Goal: Task Accomplishment & Management: Complete application form

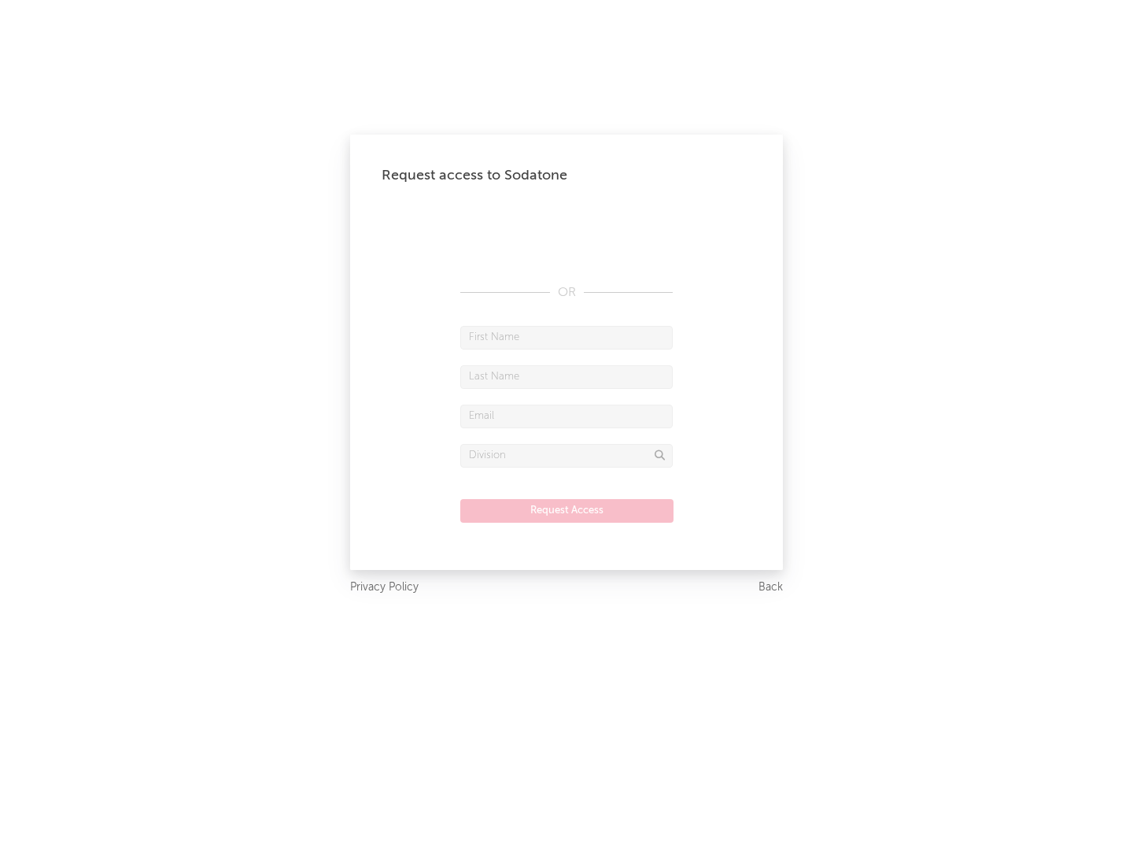
click at [567, 337] on input "text" at bounding box center [566, 338] width 212 height 24
type input "[PERSON_NAME]"
click at [567, 376] on input "text" at bounding box center [566, 377] width 212 height 24
type input "[PERSON_NAME]"
click at [567, 415] on input "text" at bounding box center [566, 416] width 212 height 24
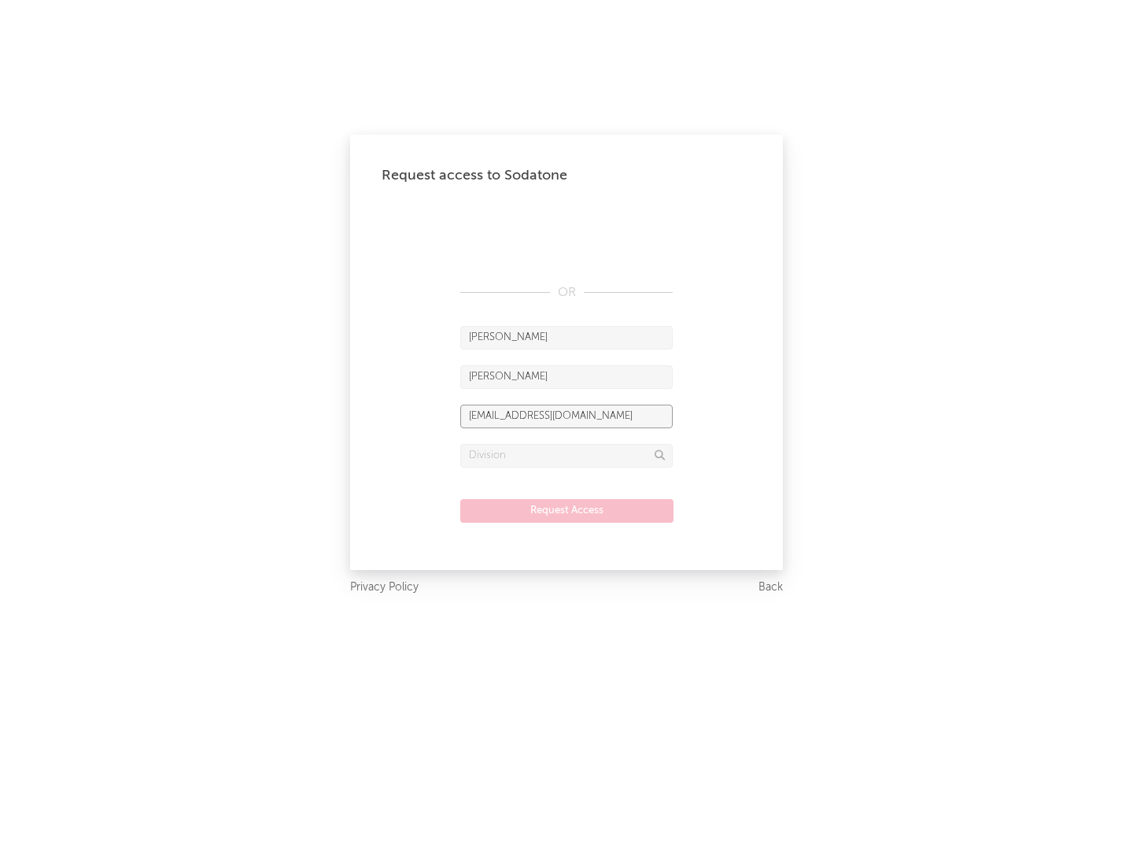
type input "[EMAIL_ADDRESS][DOMAIN_NAME]"
click at [567, 455] on input "text" at bounding box center [566, 456] width 212 height 24
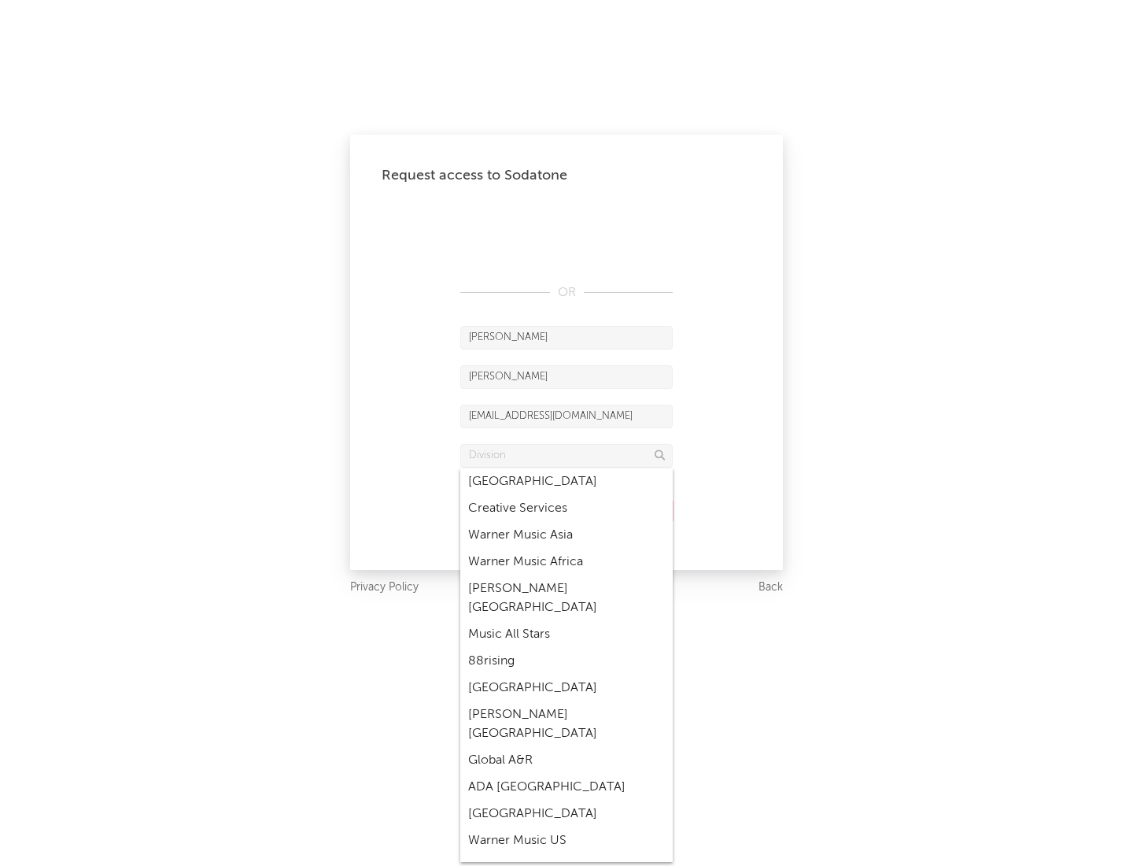
click at [562, 621] on div "Music All Stars" at bounding box center [566, 634] width 212 height 27
type input "Music All Stars"
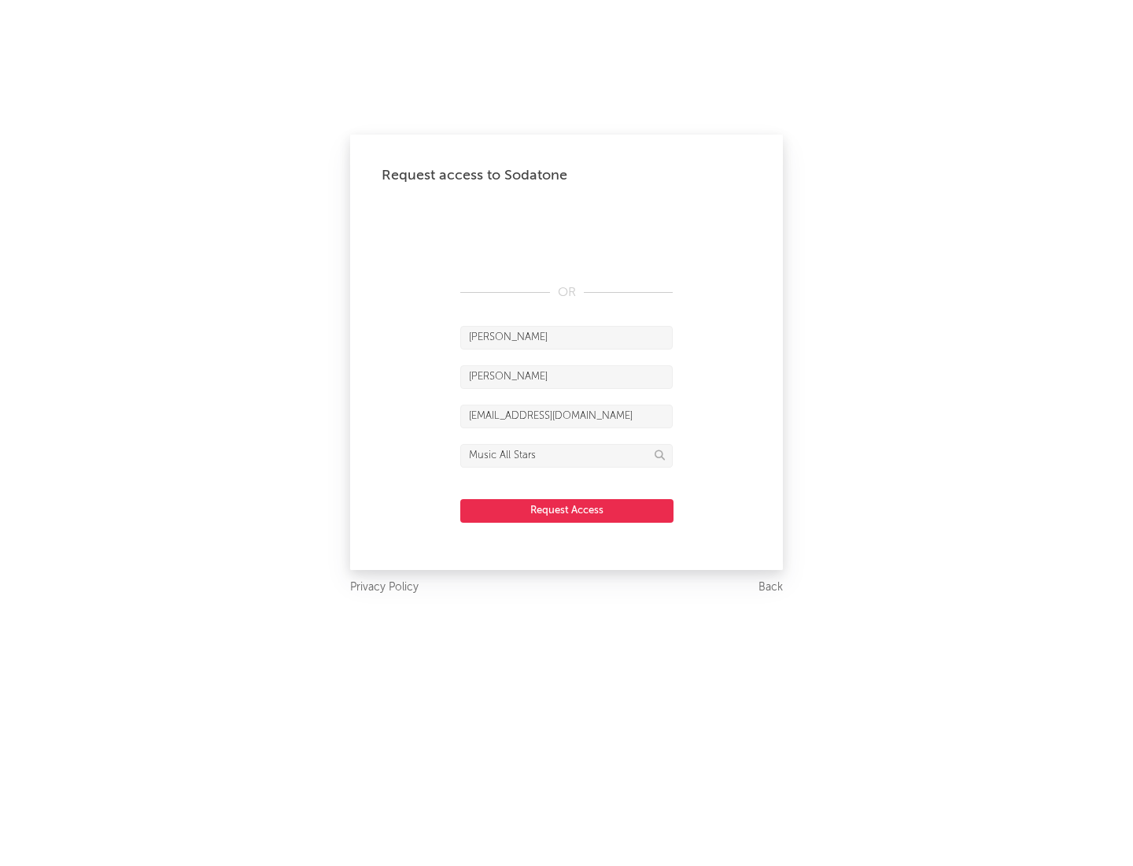
click at [567, 510] on button "Request Access" at bounding box center [566, 511] width 213 height 24
